Goal: Information Seeking & Learning: Find specific fact

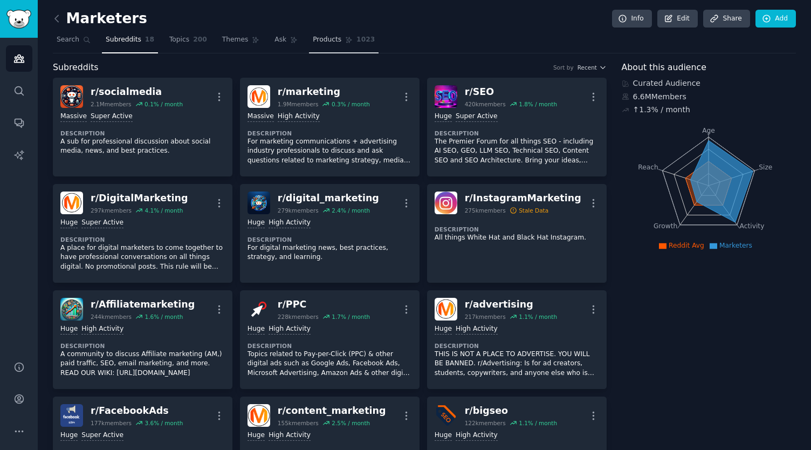
click at [320, 45] on link "Products 1023" at bounding box center [344, 42] width 70 height 22
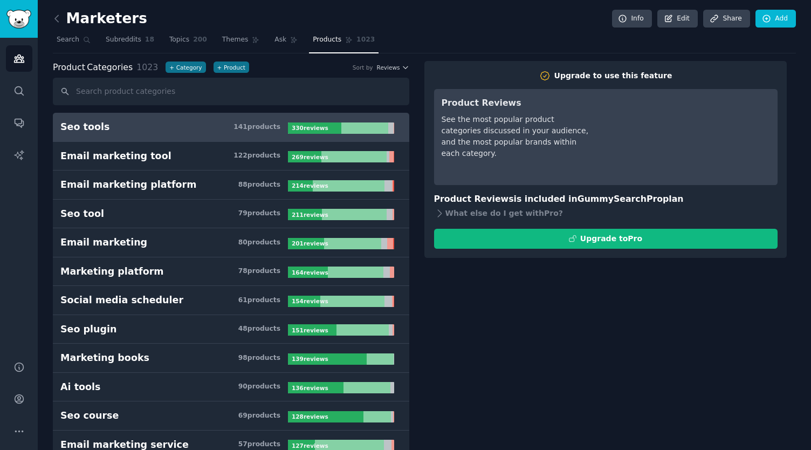
click at [147, 131] on h3 "Seo tools 141 product s" at bounding box center [174, 126] width 228 height 13
click at [20, 127] on icon "Sidebar" at bounding box center [19, 123] width 9 height 9
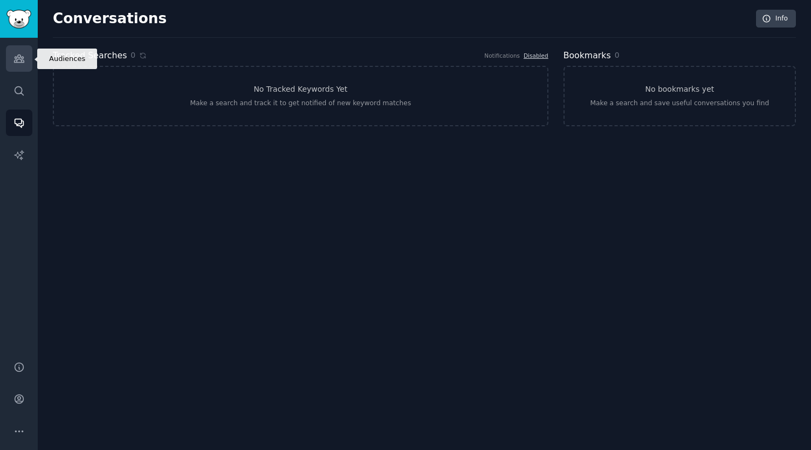
click at [25, 61] on link "Audiences" at bounding box center [19, 58] width 26 height 26
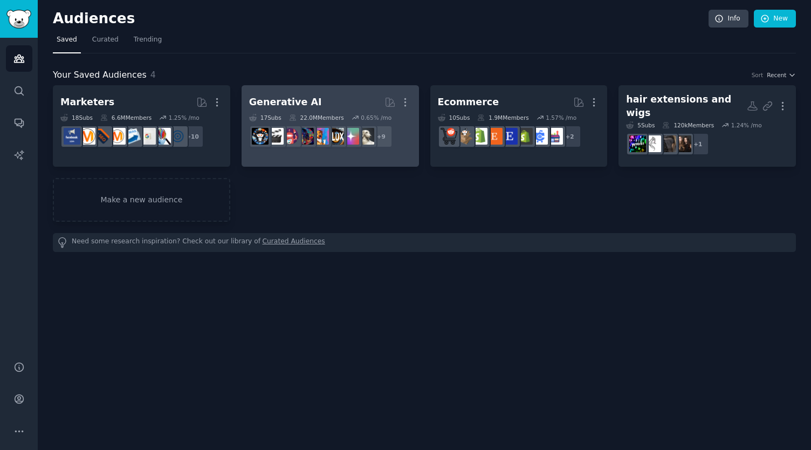
click at [312, 106] on h2 "Generative AI More" at bounding box center [330, 102] width 162 height 19
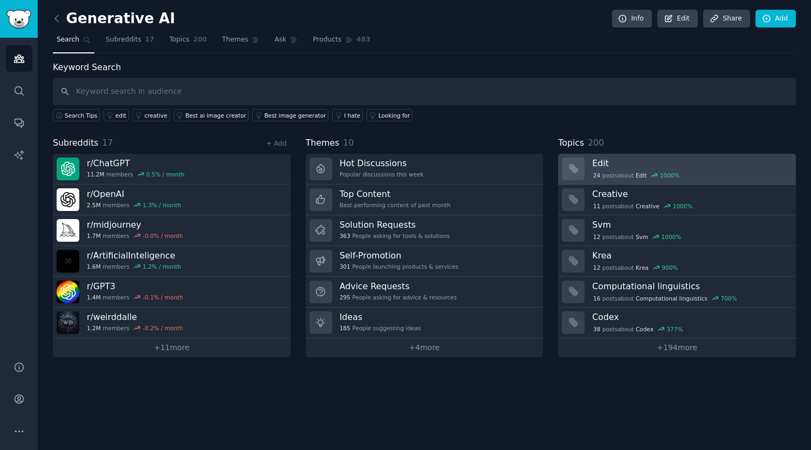
click at [618, 165] on h3 "Edit" at bounding box center [690, 162] width 196 height 11
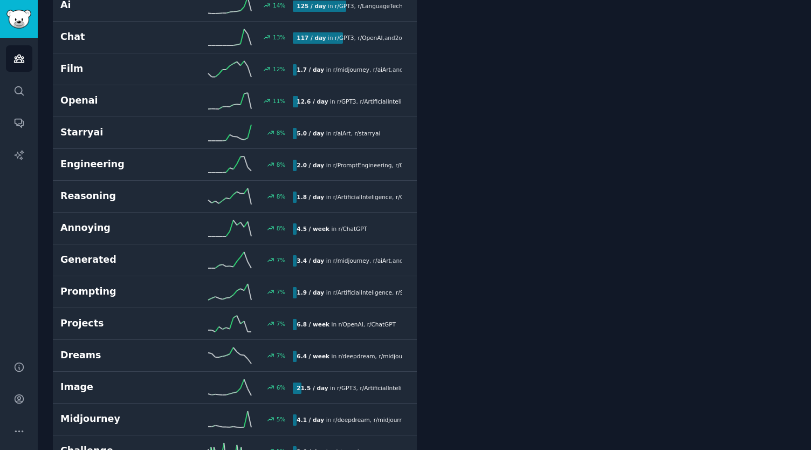
scroll to position [1849, 0]
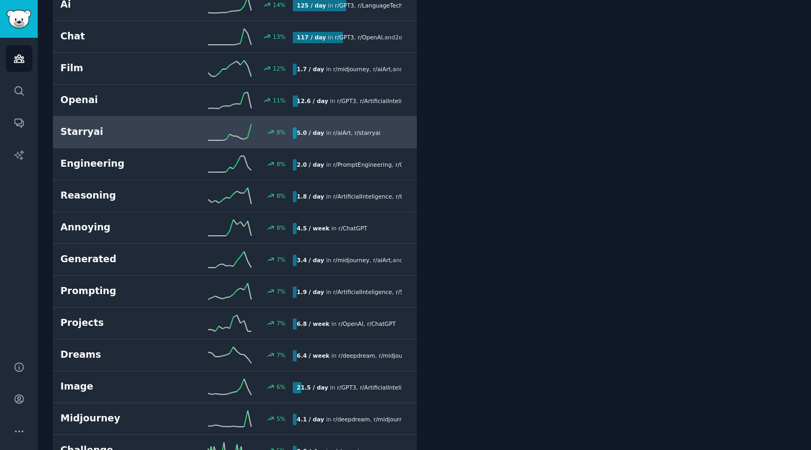
click at [68, 125] on h2 "Starryai" at bounding box center [118, 131] width 116 height 13
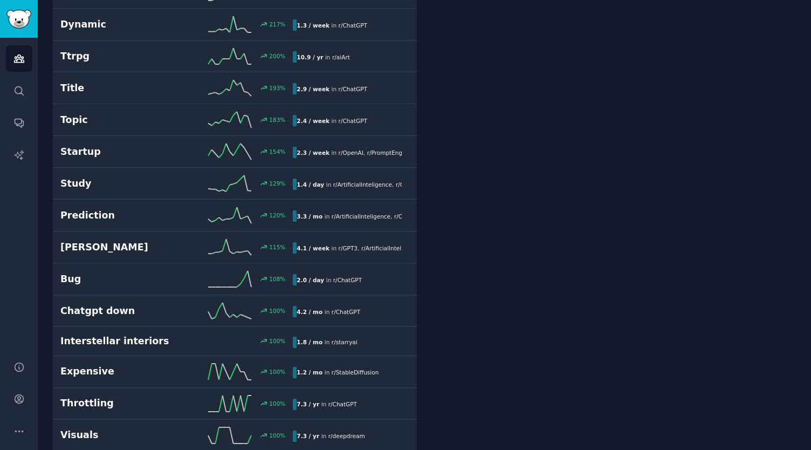
scroll to position [463, 0]
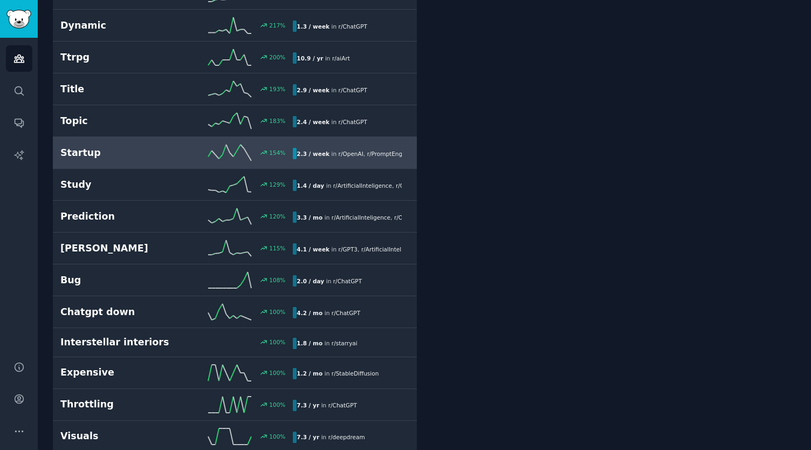
click at [180, 145] on div "154 %" at bounding box center [235, 153] width 116 height 16
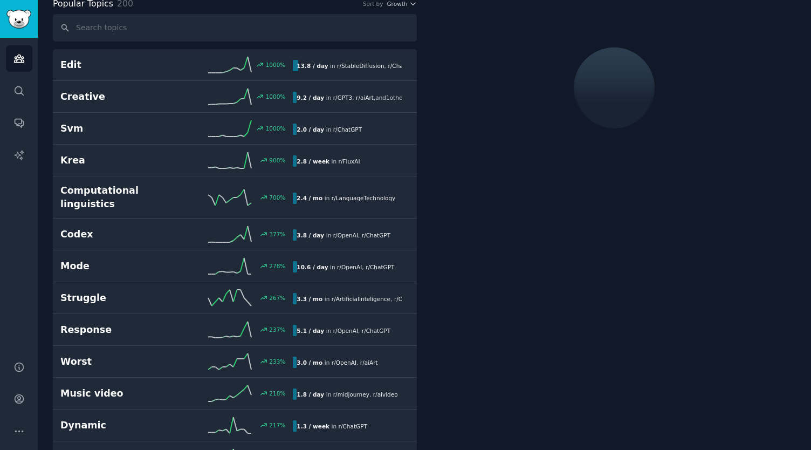
scroll to position [60, 0]
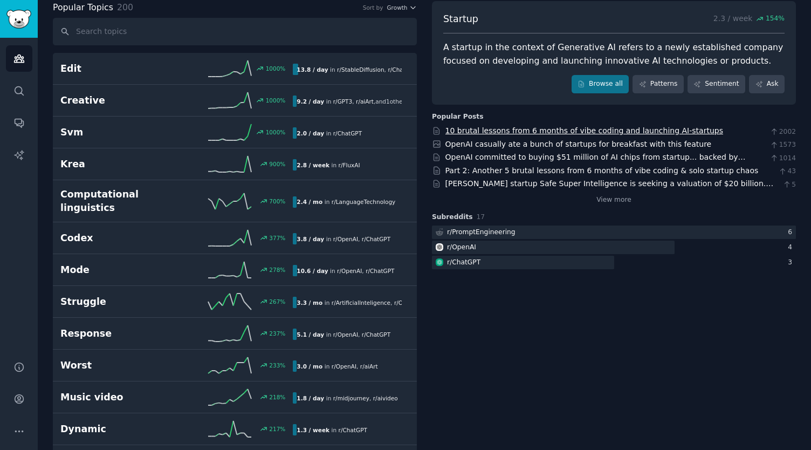
click at [510, 130] on link "10 brutal lessons from 6 months of vibe coding and launching AI-startups" at bounding box center [584, 130] width 278 height 9
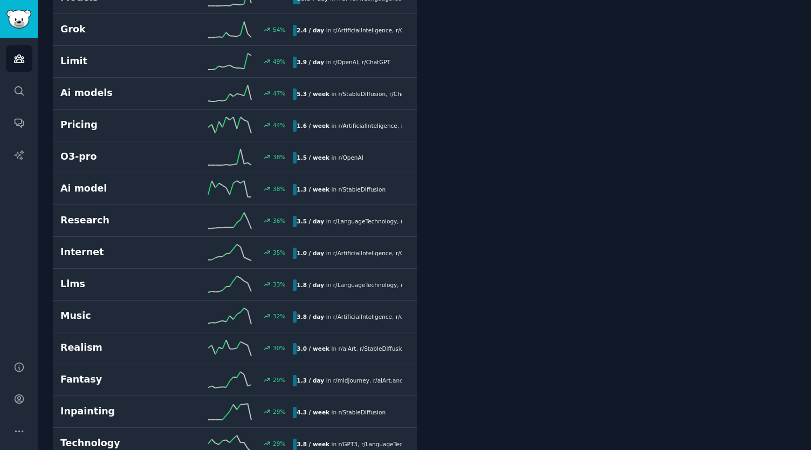
scroll to position [0, 0]
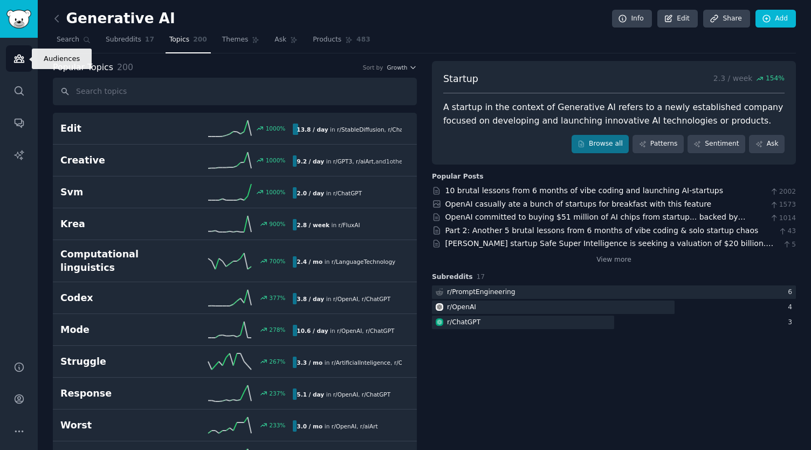
click at [26, 56] on link "Audiences" at bounding box center [19, 58] width 26 height 26
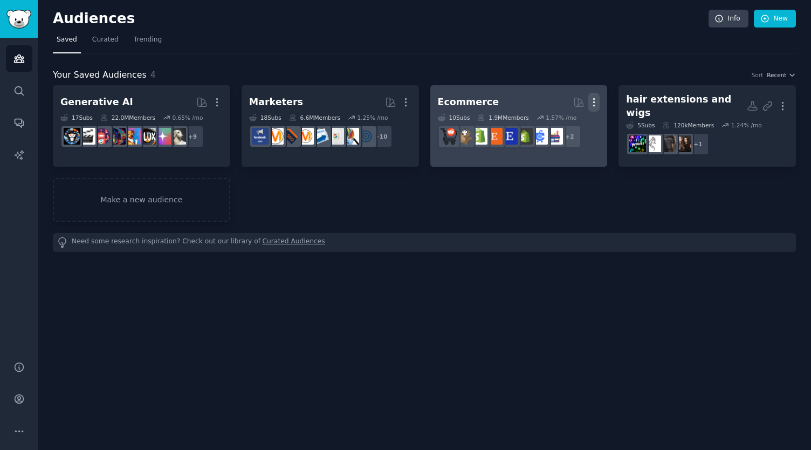
click at [591, 102] on icon "button" at bounding box center [593, 102] width 11 height 11
click at [562, 127] on p "Delete" at bounding box center [564, 124] width 25 height 11
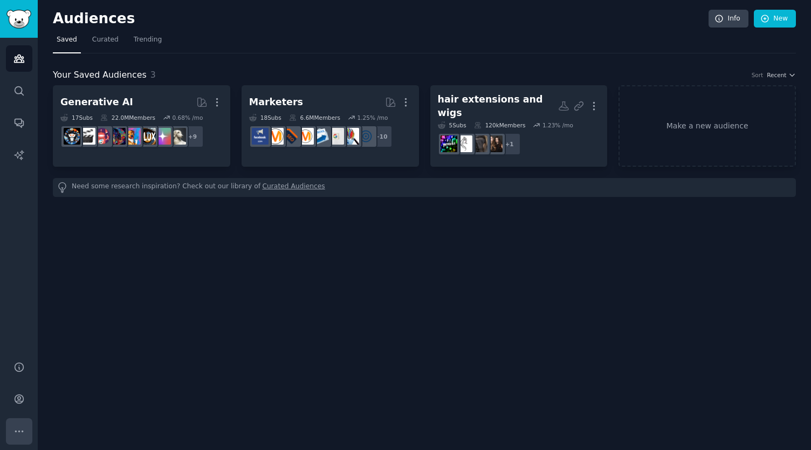
click at [22, 426] on icon "Sidebar" at bounding box center [18, 430] width 11 height 11
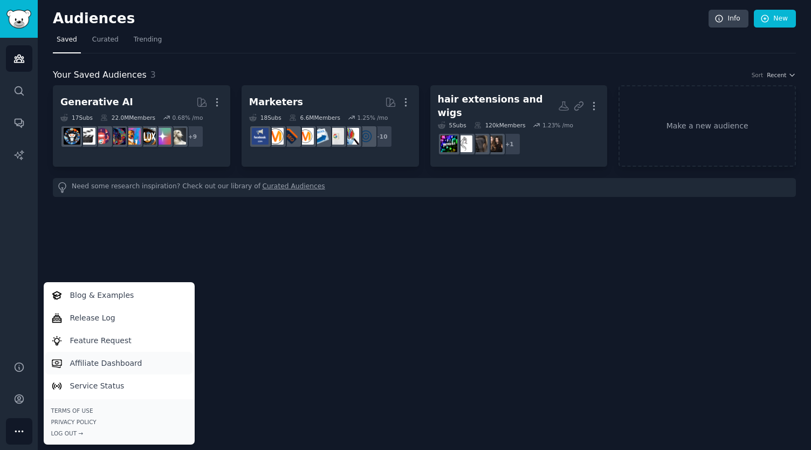
click at [117, 365] on p "Affiliate Dashboard" at bounding box center [106, 363] width 72 height 11
click at [236, 218] on div "Audiences Info New Saved Curated Trending Your Saved Audiences 3 Sort Recent Ge…" at bounding box center [424, 225] width 773 height 450
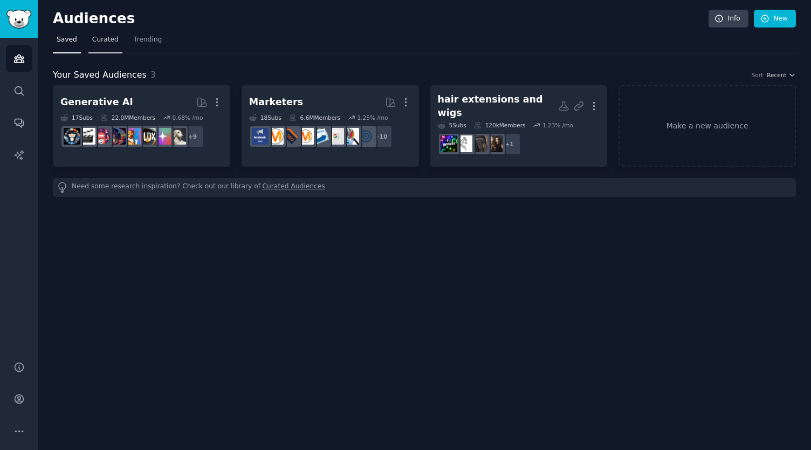
click at [95, 46] on link "Curated" at bounding box center [105, 42] width 34 height 22
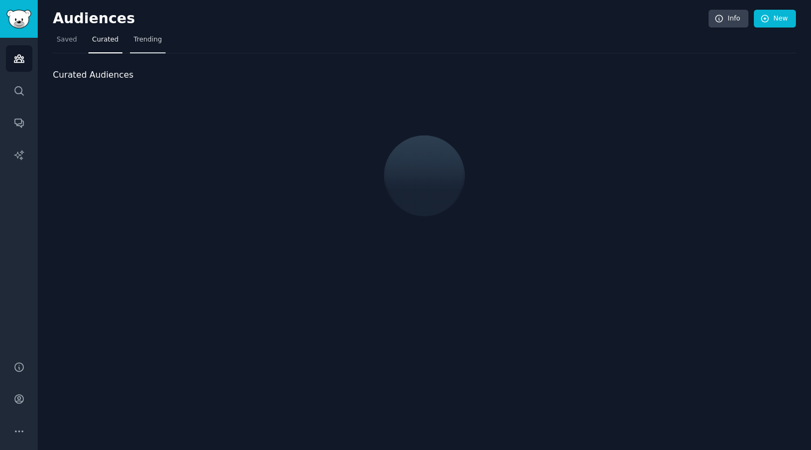
click at [137, 45] on link "Trending" at bounding box center [148, 42] width 36 height 22
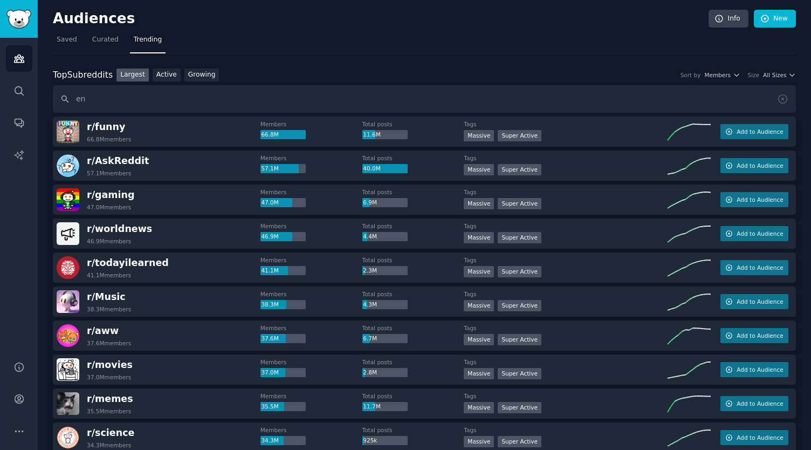
type input "e"
type input "i"
click at [65, 98] on input "treasury services" at bounding box center [424, 99] width 743 height 28
click at [265, 95] on input "treasury services" at bounding box center [424, 99] width 743 height 28
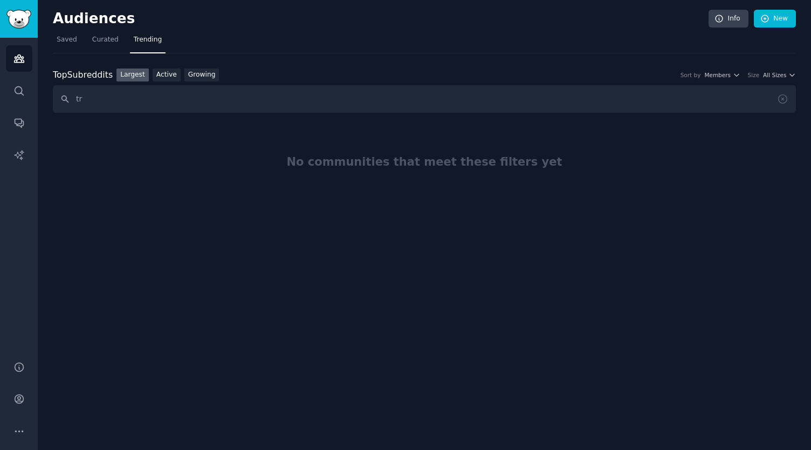
type input "t"
type input "financial services"
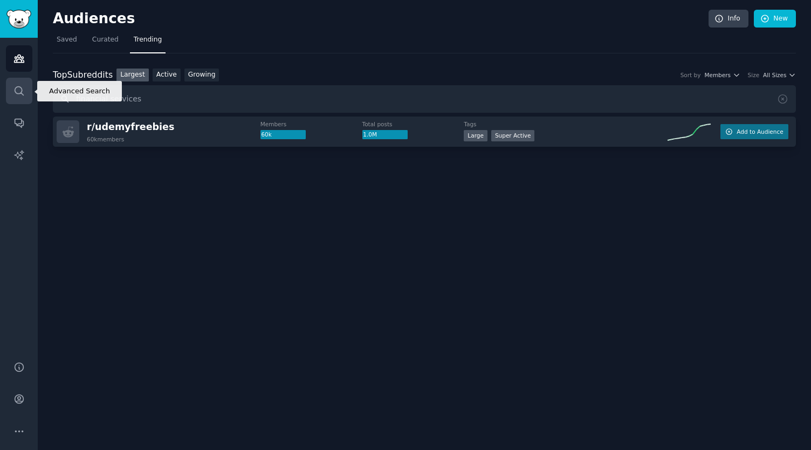
click at [19, 97] on link "Search" at bounding box center [19, 91] width 26 height 26
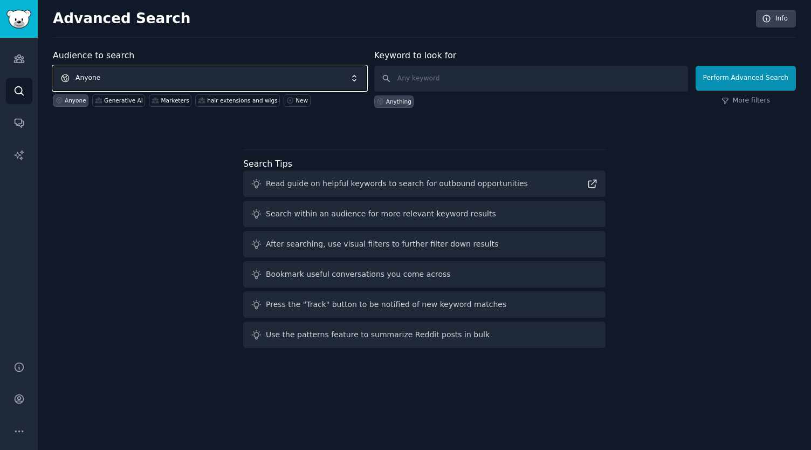
click at [225, 79] on span "Anyone" at bounding box center [210, 78] width 314 height 25
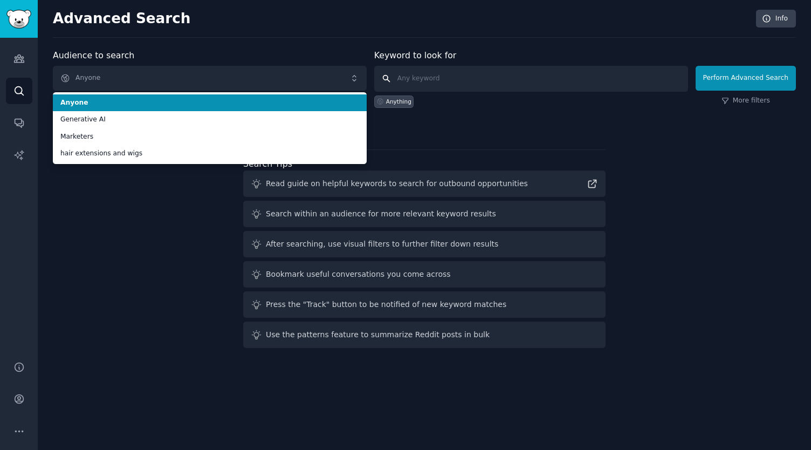
click at [439, 79] on input "text" at bounding box center [531, 79] width 314 height 26
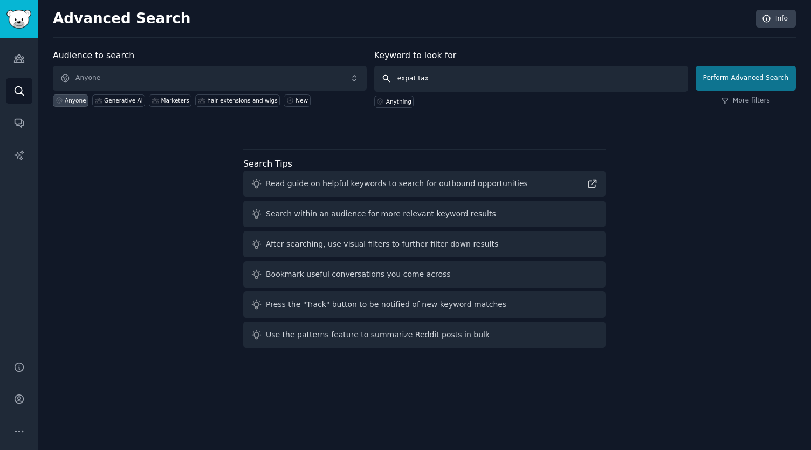
type input "expat tax"
click at [735, 79] on button "Perform Advanced Search" at bounding box center [746, 78] width 100 height 25
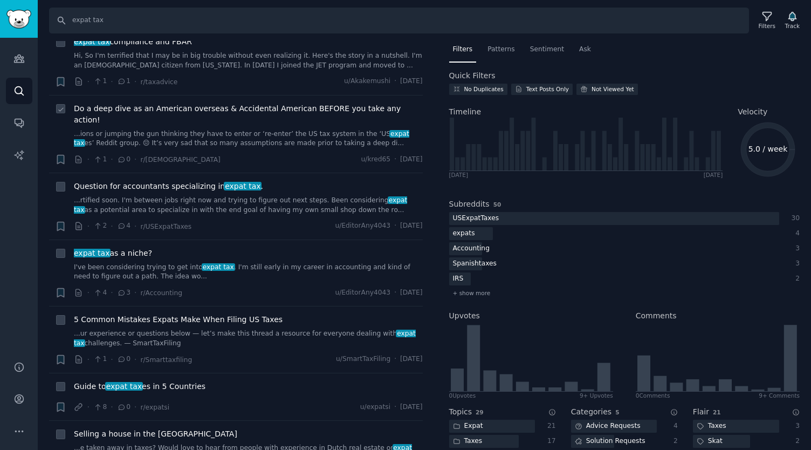
scroll to position [162, 0]
click at [541, 227] on div "expats" at bounding box center [614, 233] width 330 height 13
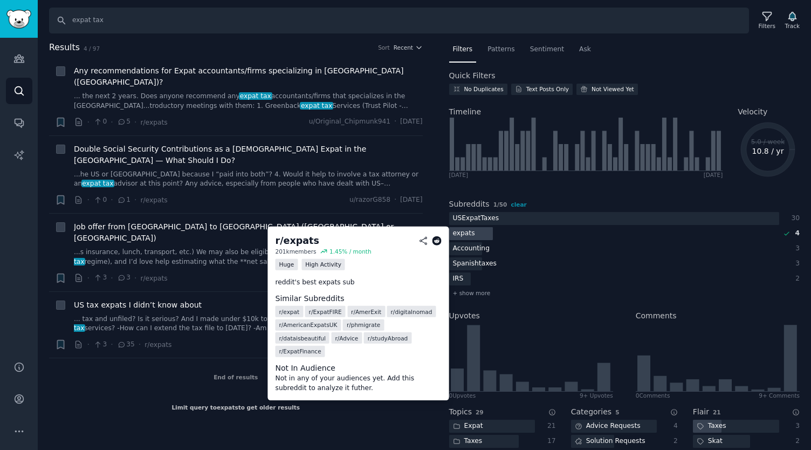
scroll to position [0, 0]
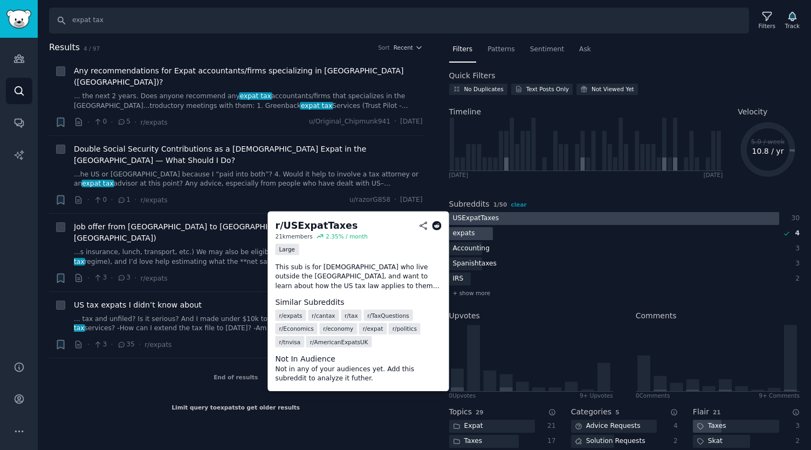
click at [531, 216] on div at bounding box center [614, 218] width 330 height 13
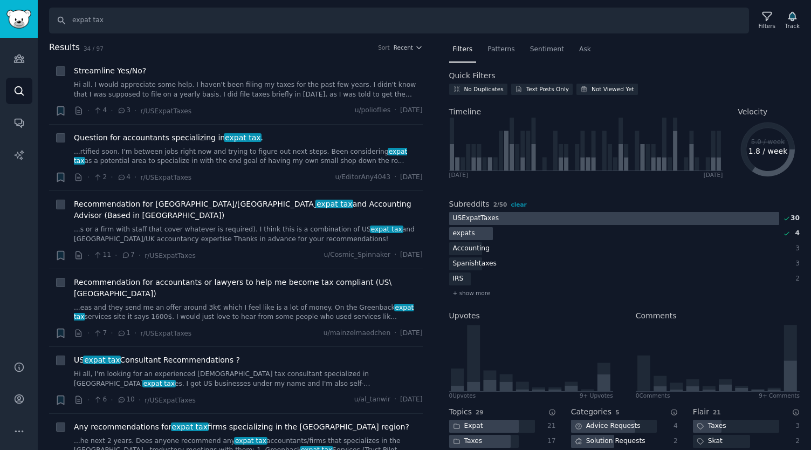
click at [511, 217] on div at bounding box center [614, 218] width 330 height 13
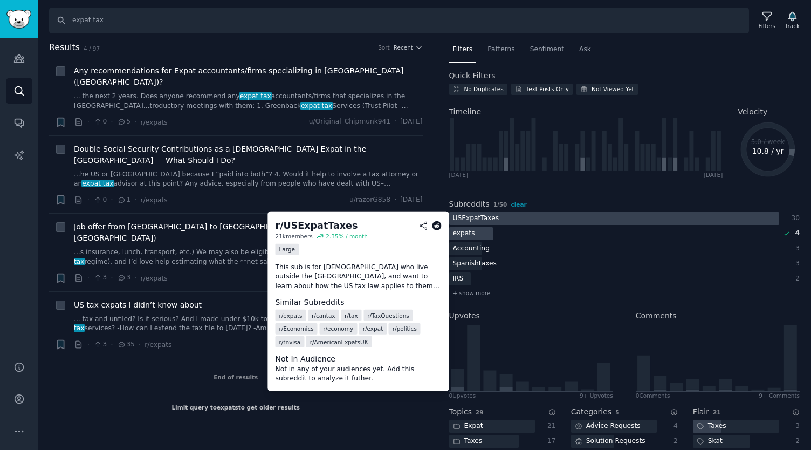
click at [525, 217] on div at bounding box center [614, 218] width 330 height 13
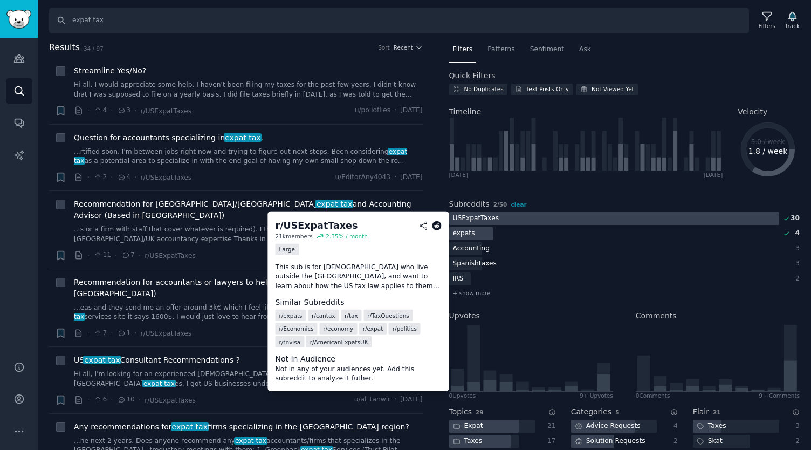
click at [437, 227] on icon at bounding box center [437, 226] width 10 height 10
